Goal: Task Accomplishment & Management: Manage account settings

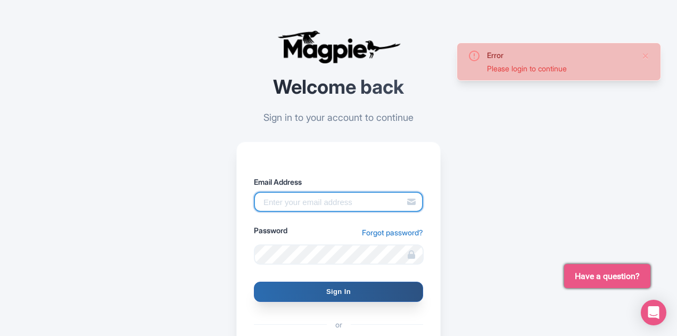
type input "sabrina@takewalks.com"
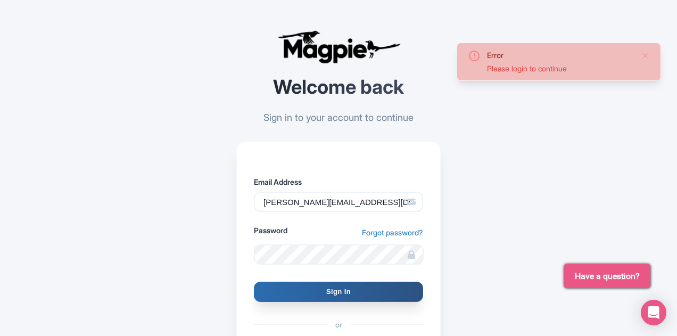
click at [332, 299] on input "Sign In" at bounding box center [338, 292] width 169 height 20
type input "Signing in..."
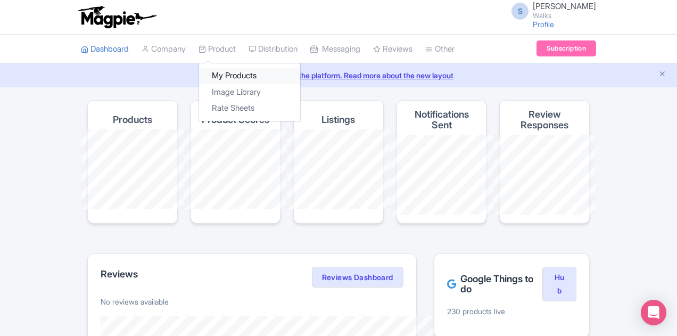
click at [199, 78] on link "My Products" at bounding box center [249, 76] width 101 height 17
